Goal: Task Accomplishment & Management: Manage account settings

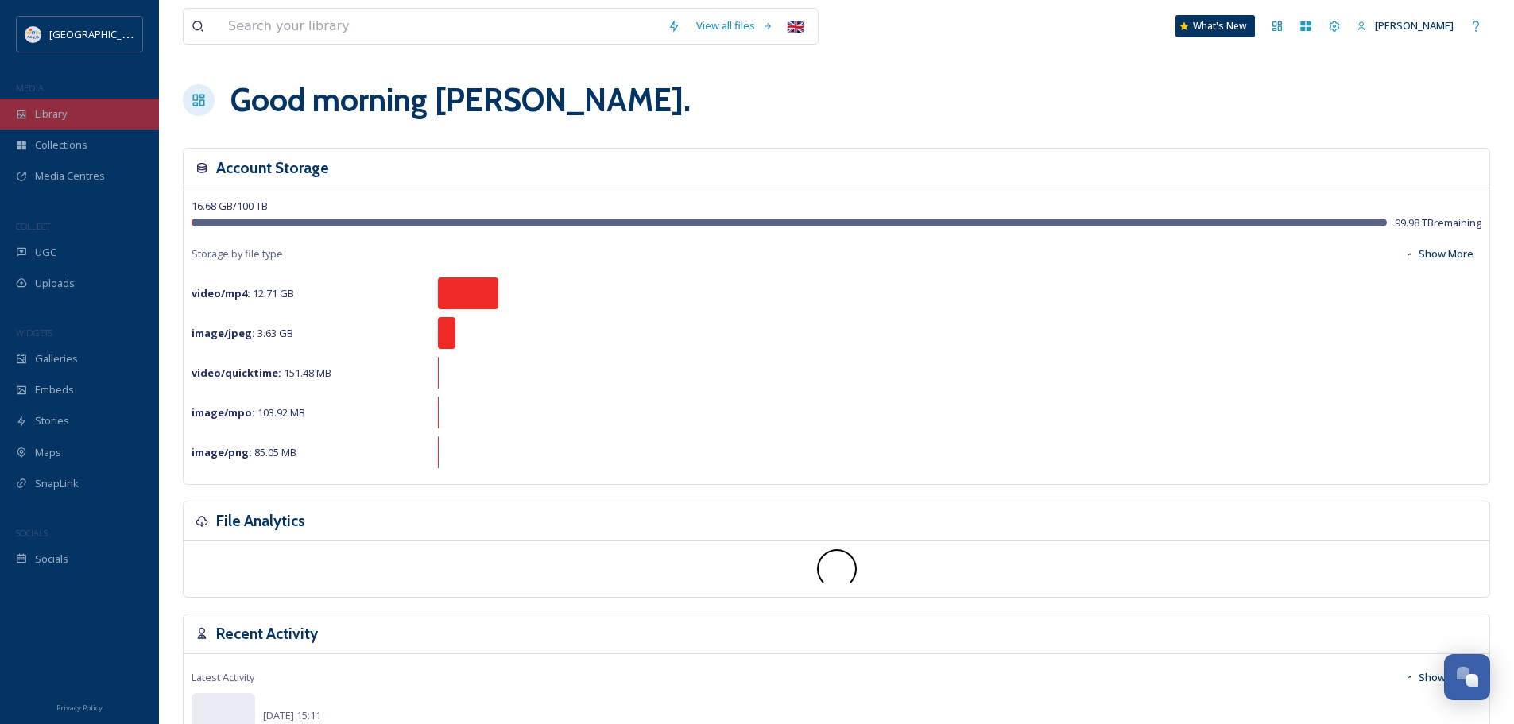
click at [82, 118] on div "Library" at bounding box center [79, 114] width 159 height 31
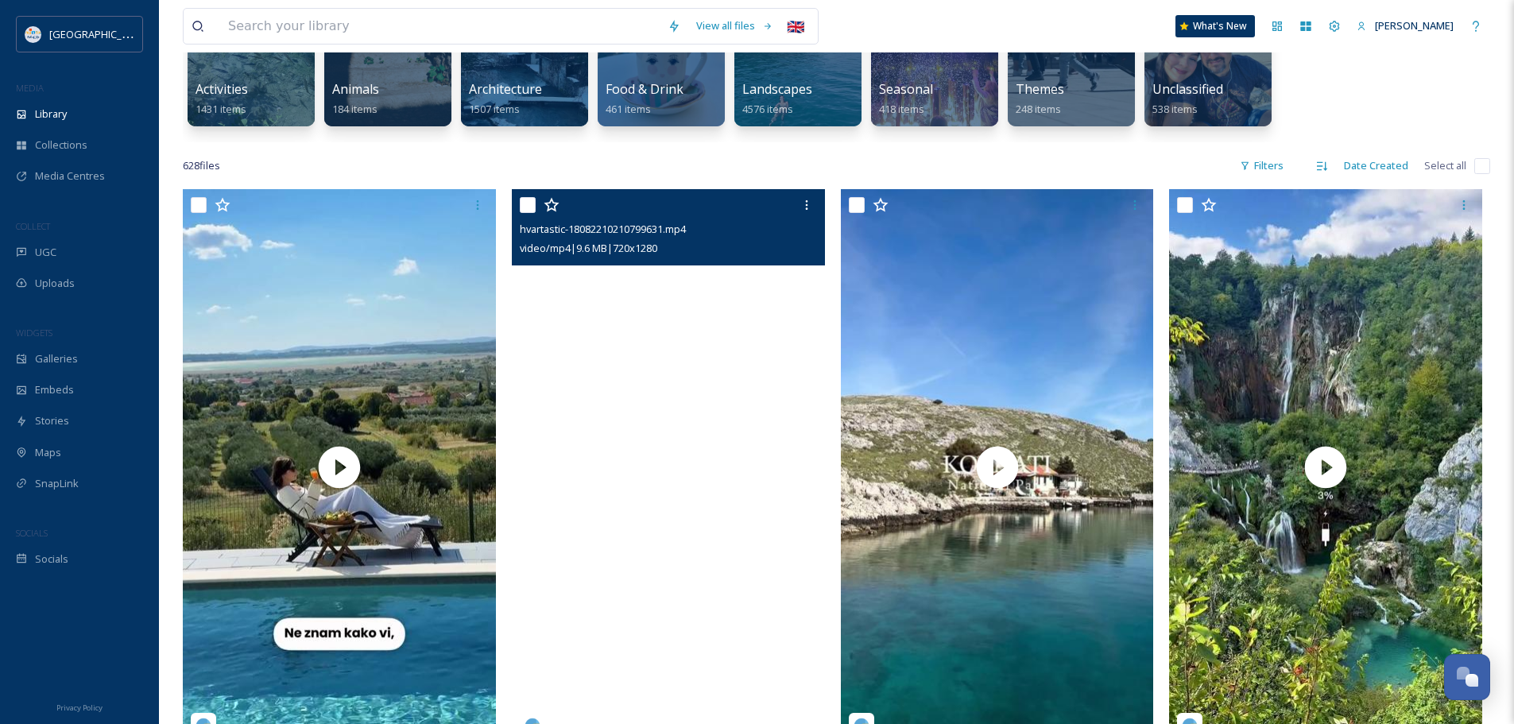
scroll to position [238, 0]
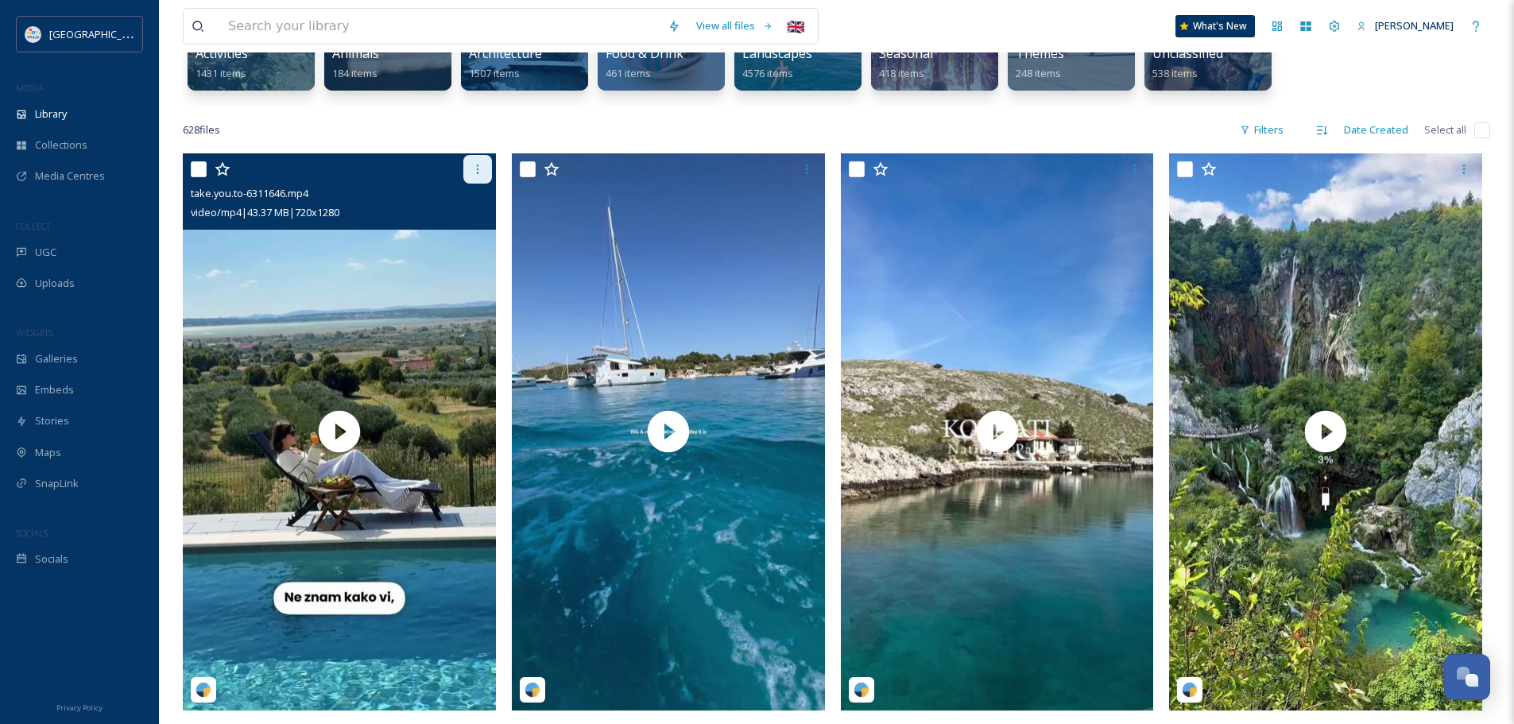
click at [476, 164] on icon at bounding box center [477, 169] width 13 height 13
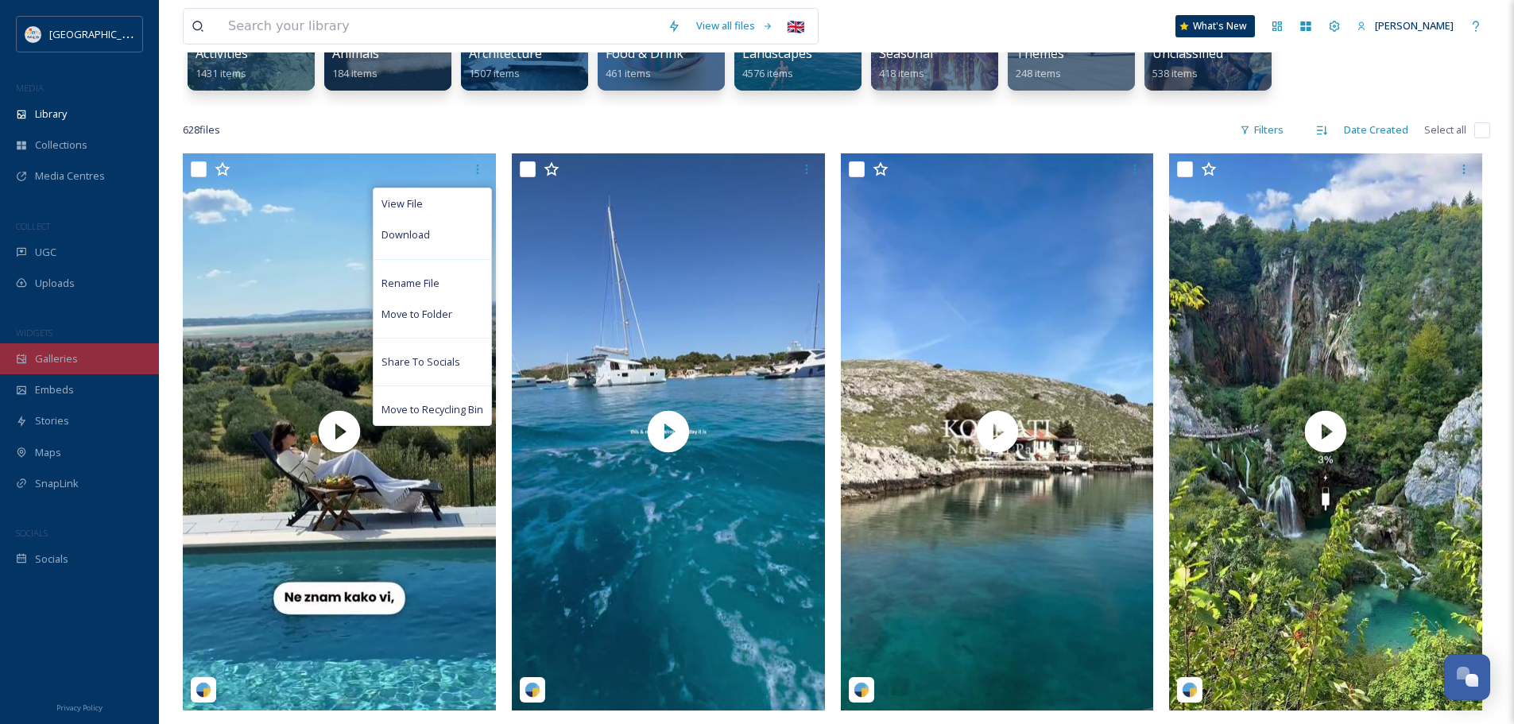
click at [42, 372] on div "Galleries" at bounding box center [79, 358] width 159 height 31
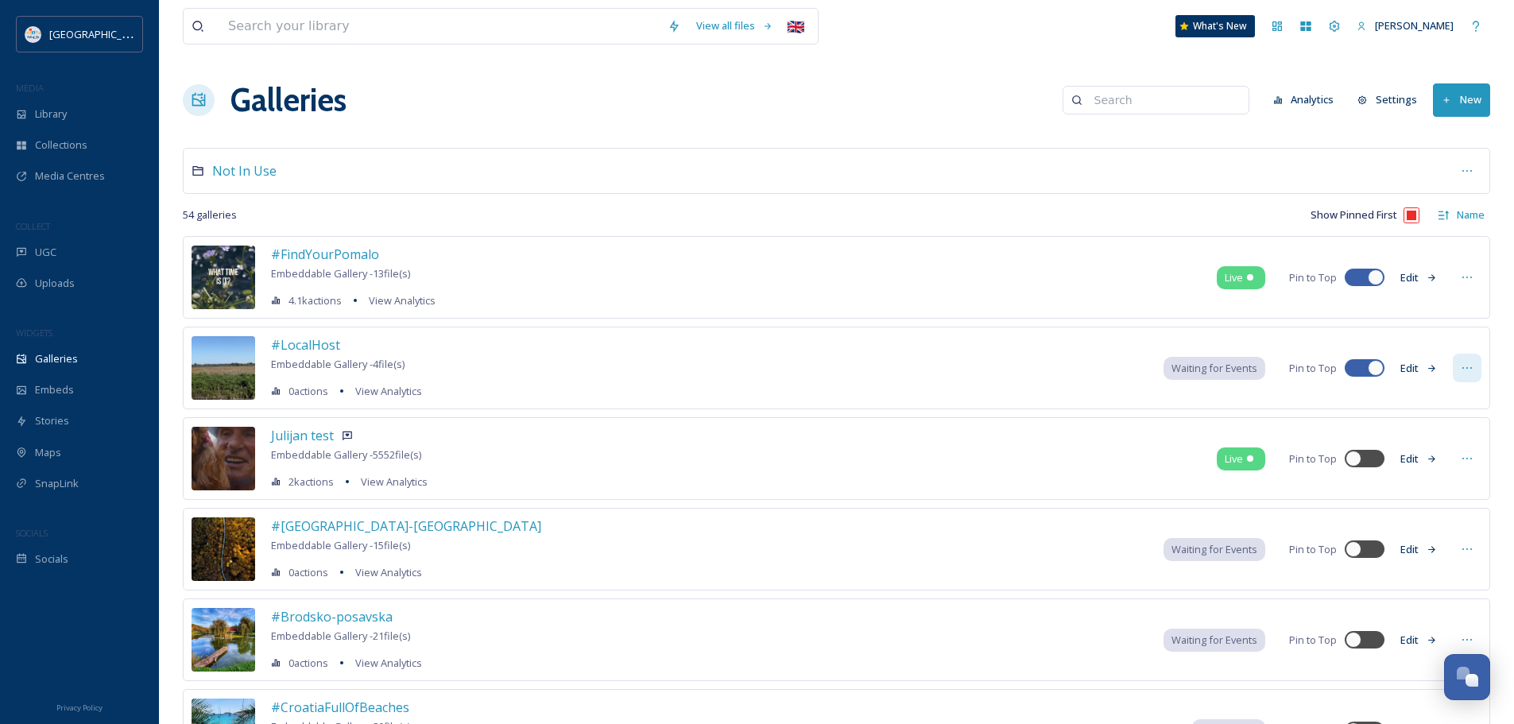
click at [1467, 368] on icon at bounding box center [1468, 368] width 10 height 2
click at [1413, 367] on button "Edit" at bounding box center [1419, 368] width 52 height 31
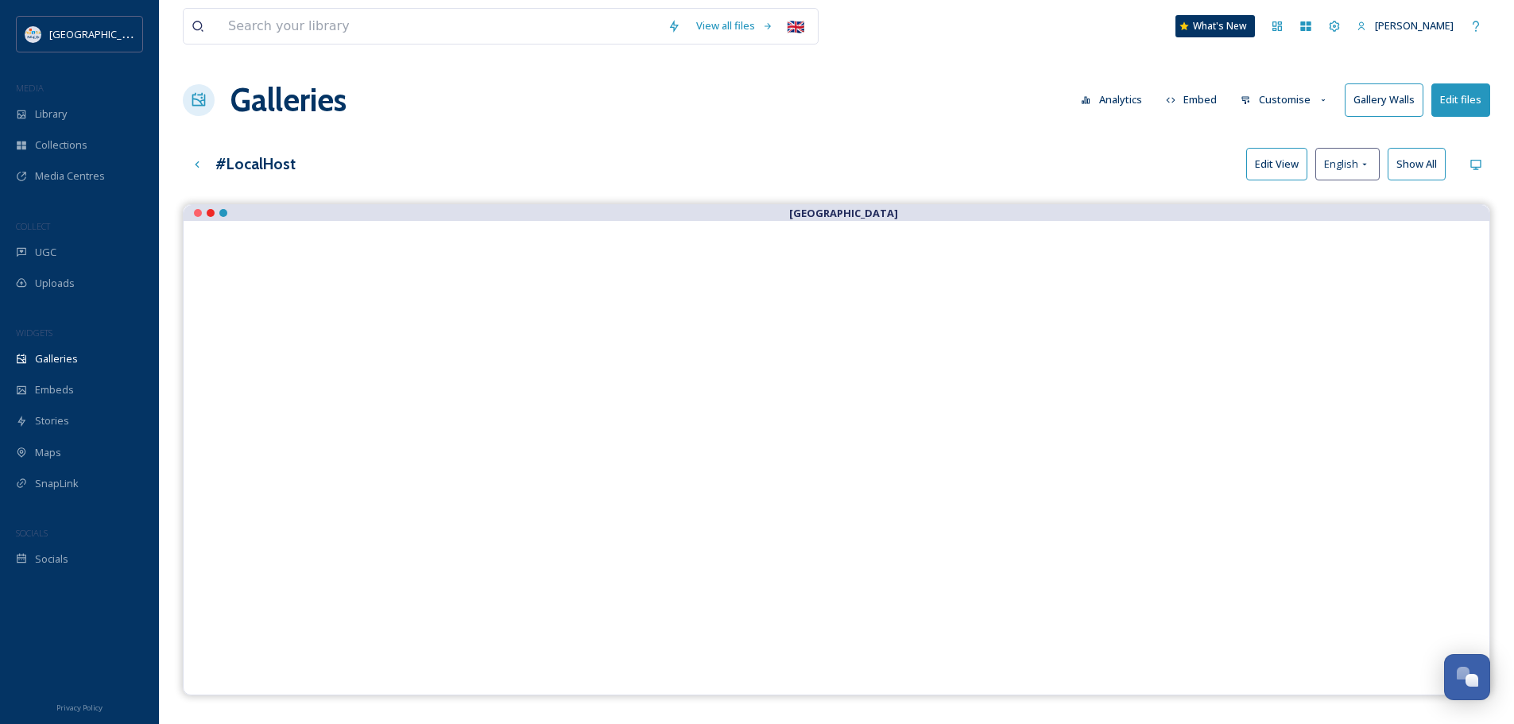
click at [1465, 95] on button "Edit files" at bounding box center [1461, 99] width 59 height 33
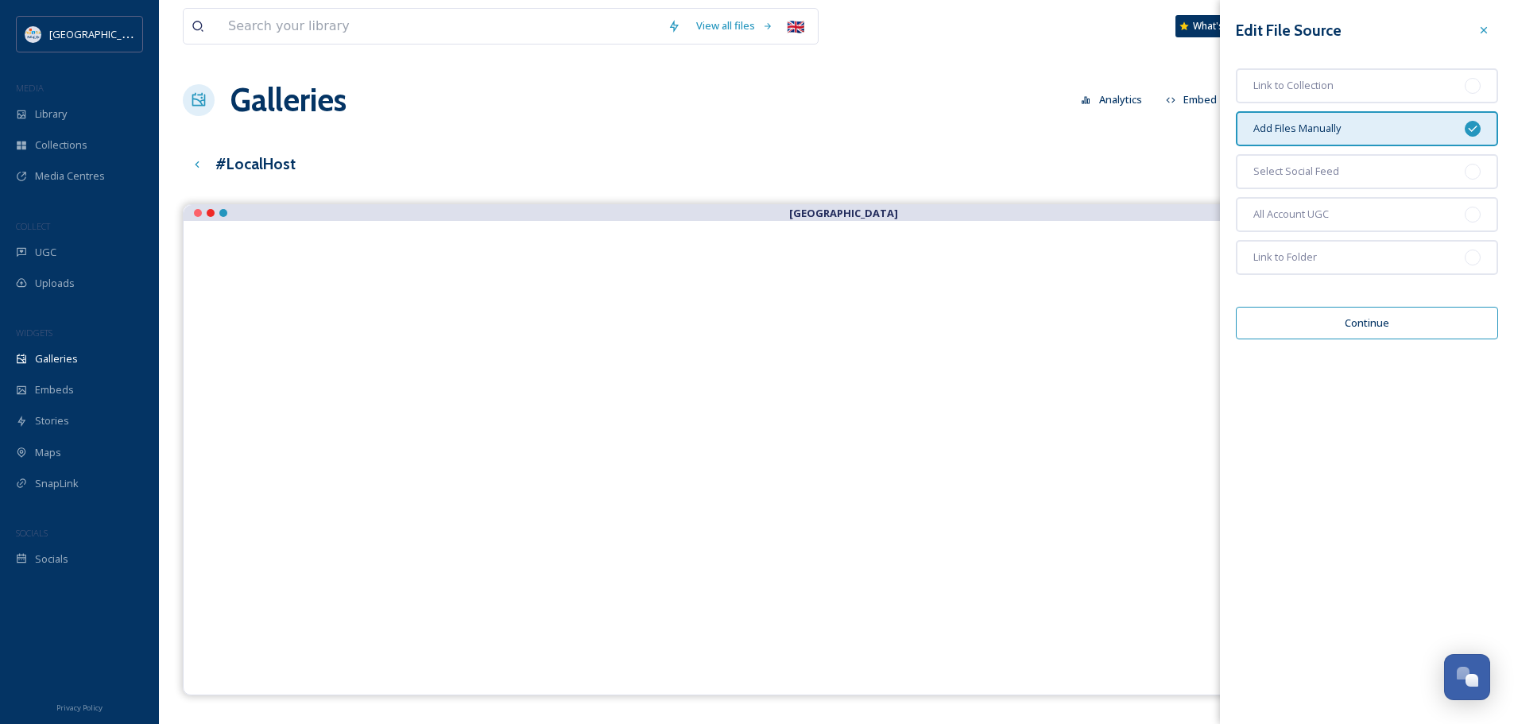
click at [1374, 318] on button "Continue" at bounding box center [1367, 323] width 262 height 33
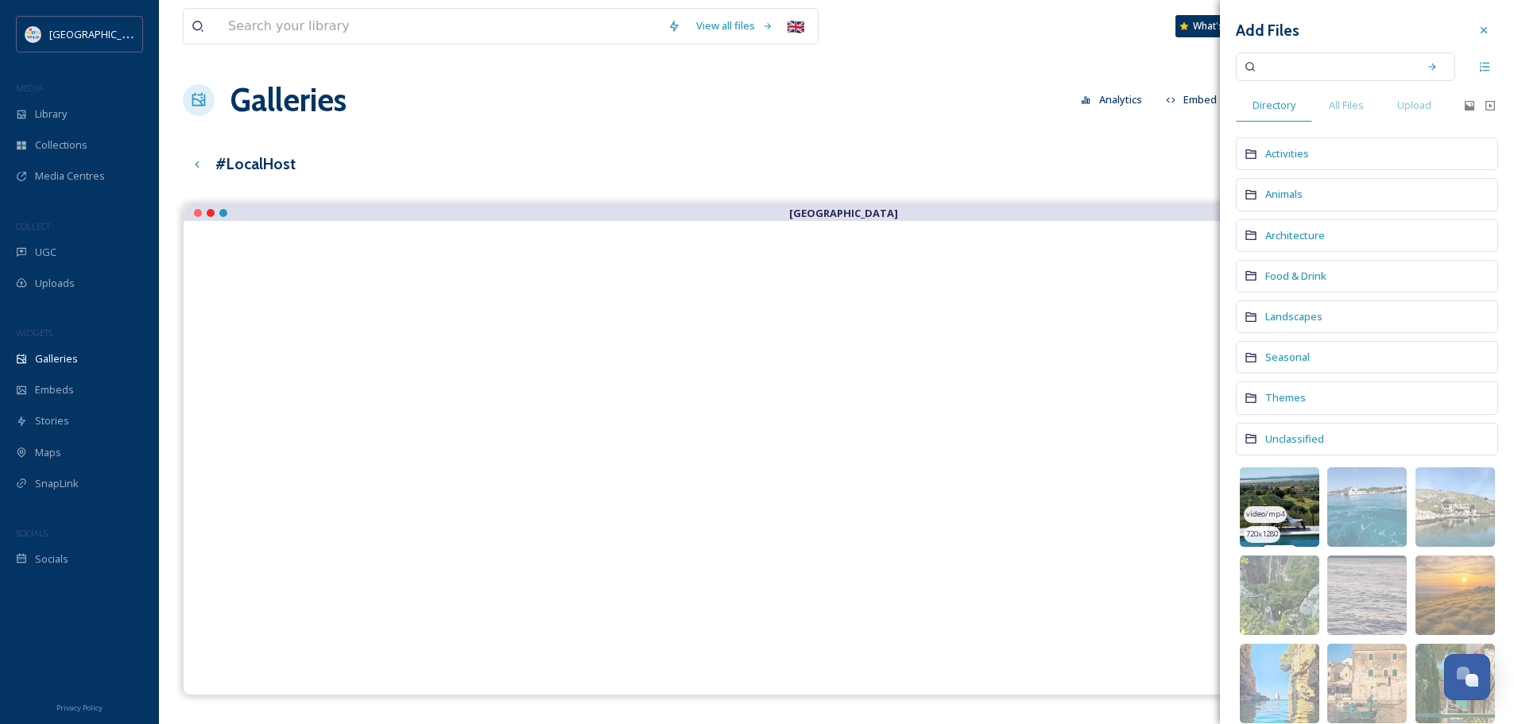
click at [1294, 504] on img at bounding box center [1279, 506] width 79 height 79
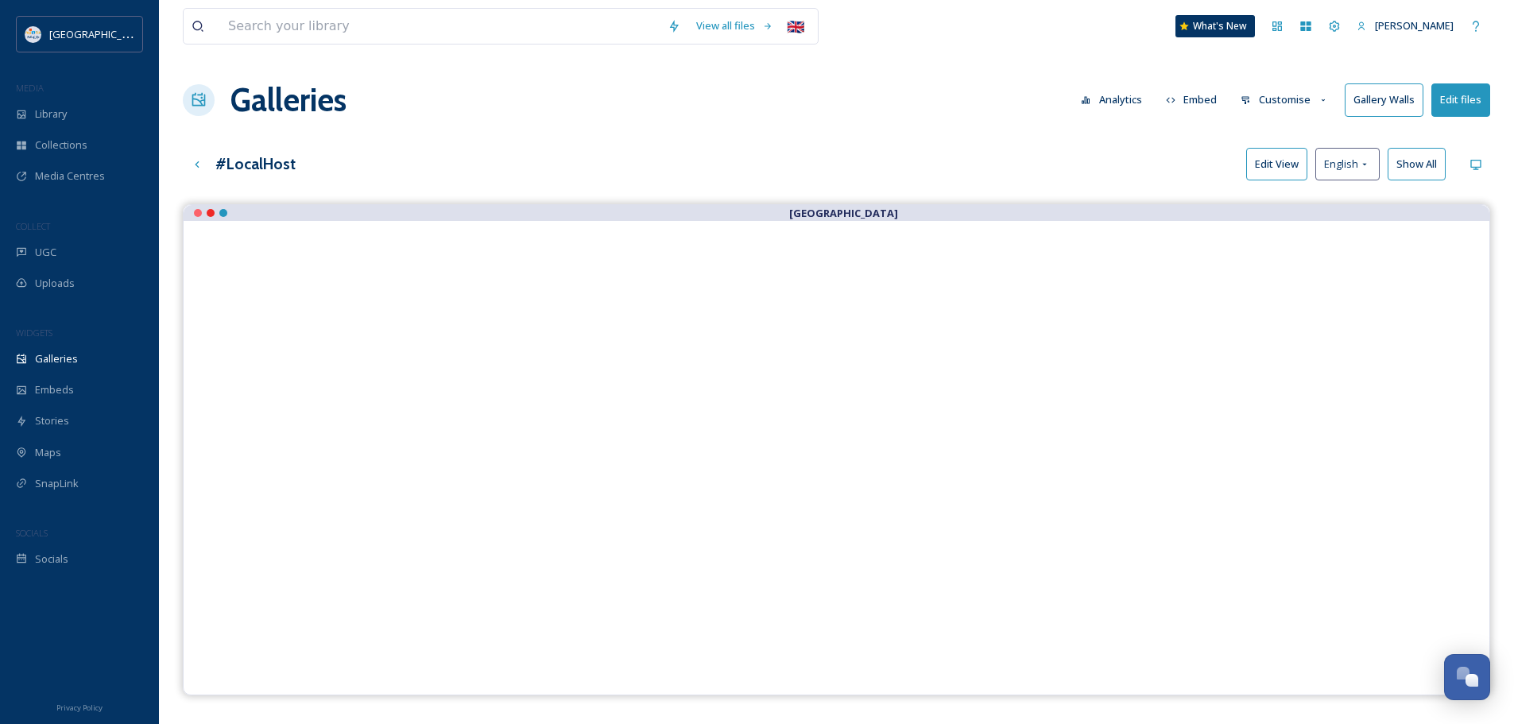
click at [906, 107] on div "Galleries Analytics Embed Customise Gallery Walls Edit files" at bounding box center [837, 100] width 1308 height 48
